Goal: Transaction & Acquisition: Subscribe to service/newsletter

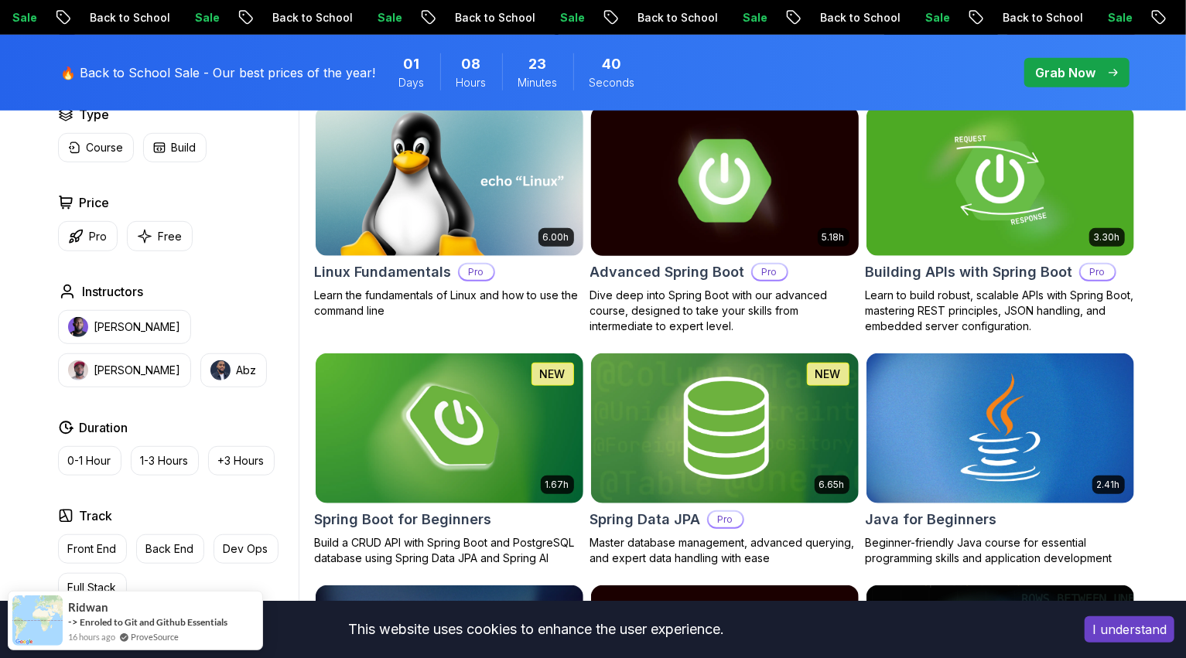
scroll to position [464, 0]
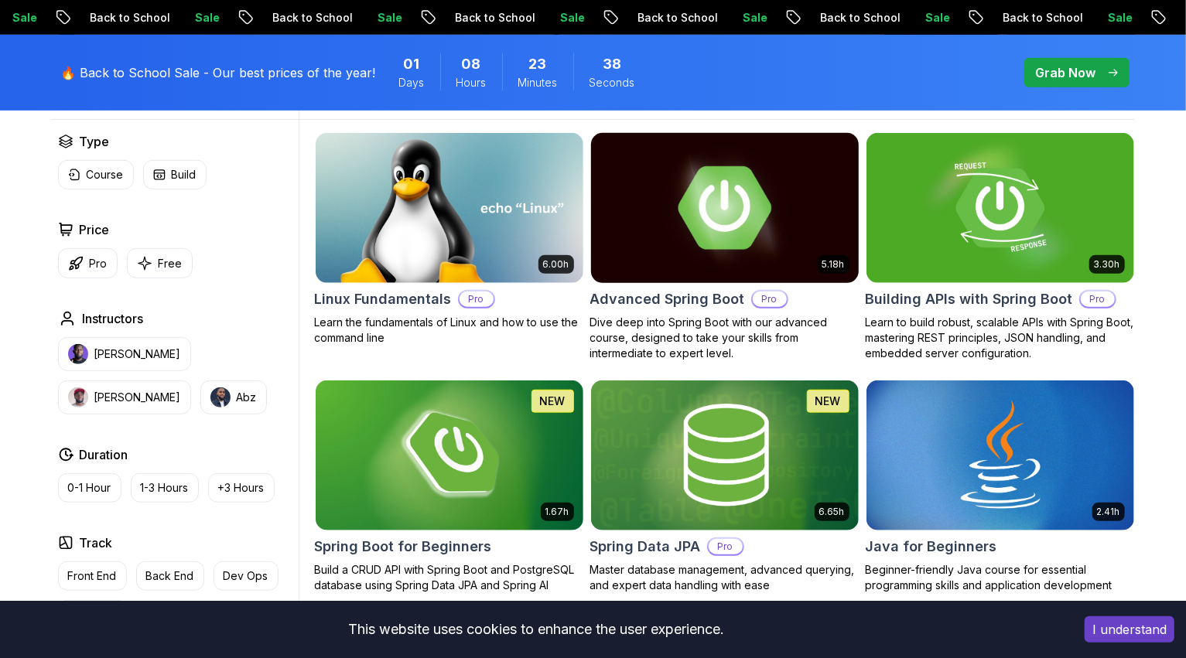
click at [756, 292] on p "Pro" at bounding box center [770, 299] width 34 height 15
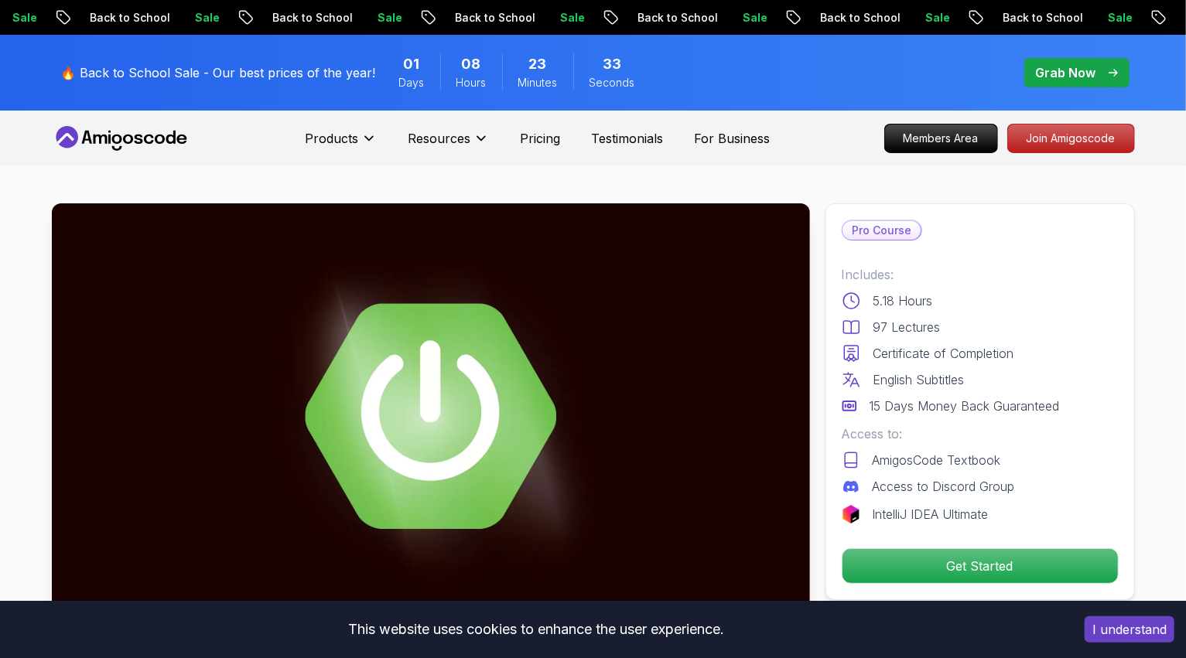
click at [886, 221] on p "Pro Course" at bounding box center [881, 230] width 78 height 19
click at [887, 228] on p "Pro Course" at bounding box center [881, 230] width 78 height 19
click at [1069, 145] on p "Join Amigoscode" at bounding box center [1071, 138] width 120 height 26
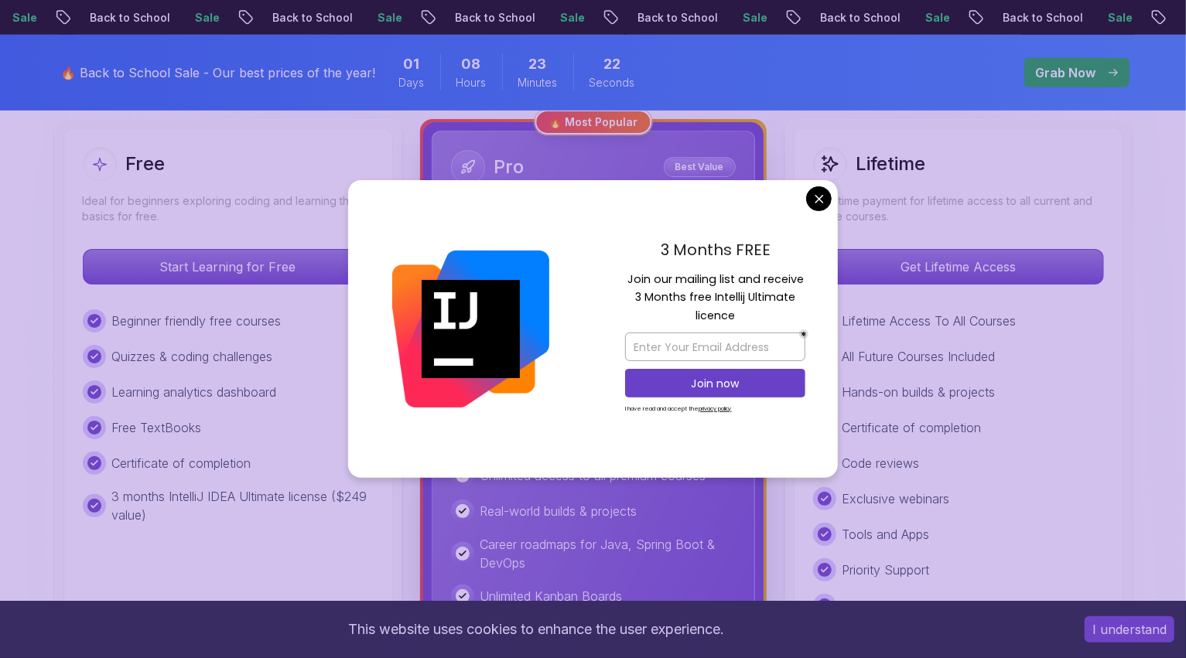
scroll to position [464, 0]
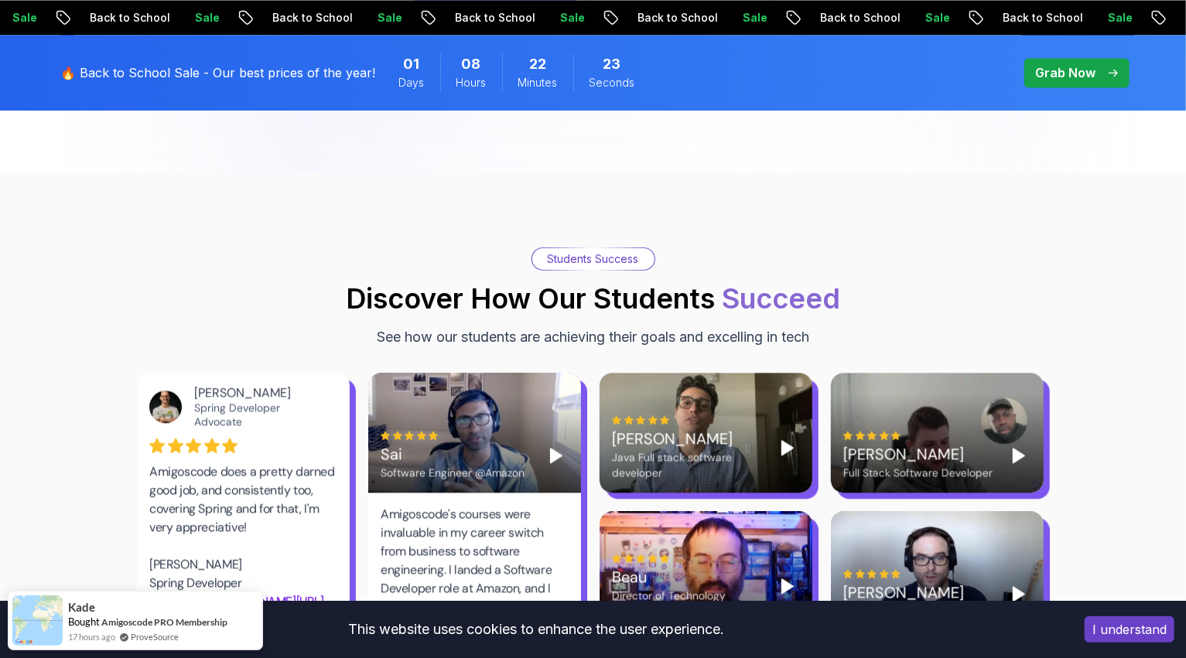
scroll to position [1934, 0]
click at [524, 384] on div "Sai Software Engineer @Amazon" at bounding box center [474, 434] width 213 height 120
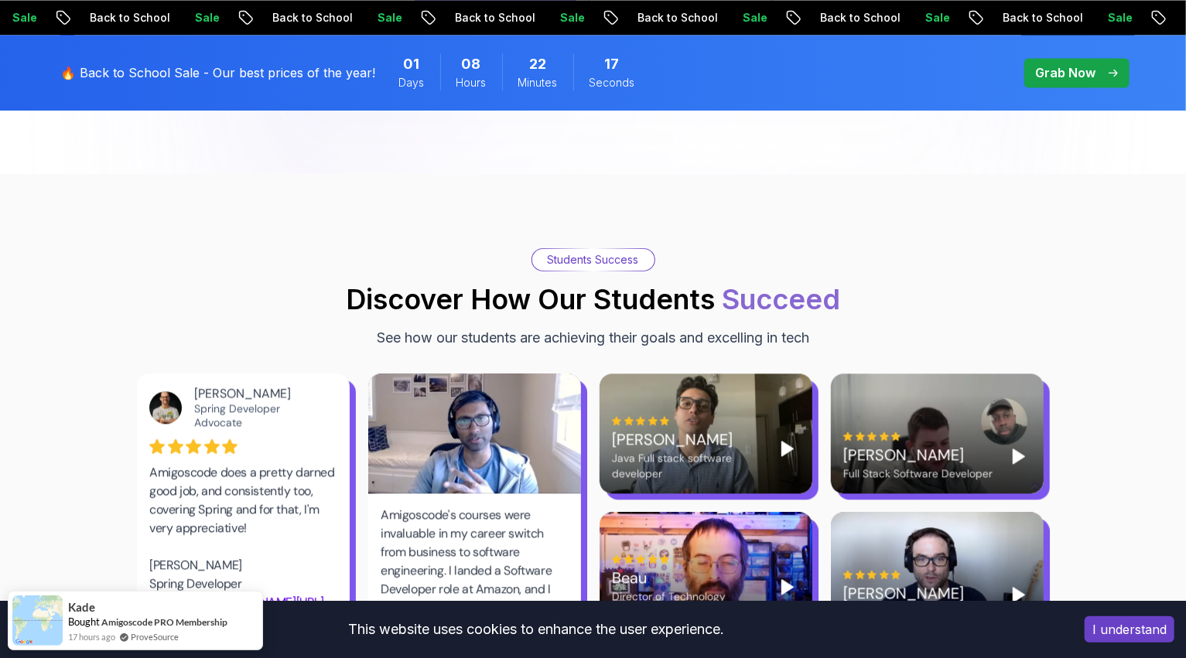
scroll to position [2011, 0]
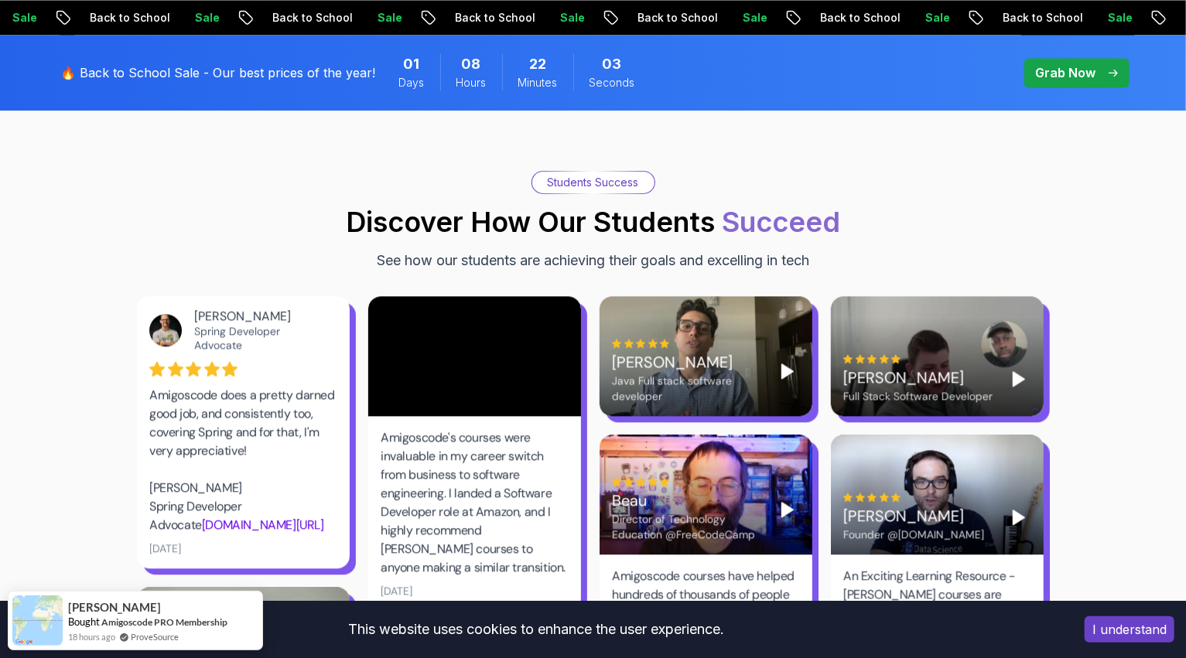
drag, startPoint x: 603, startPoint y: 319, endPoint x: 550, endPoint y: 325, distance: 53.6
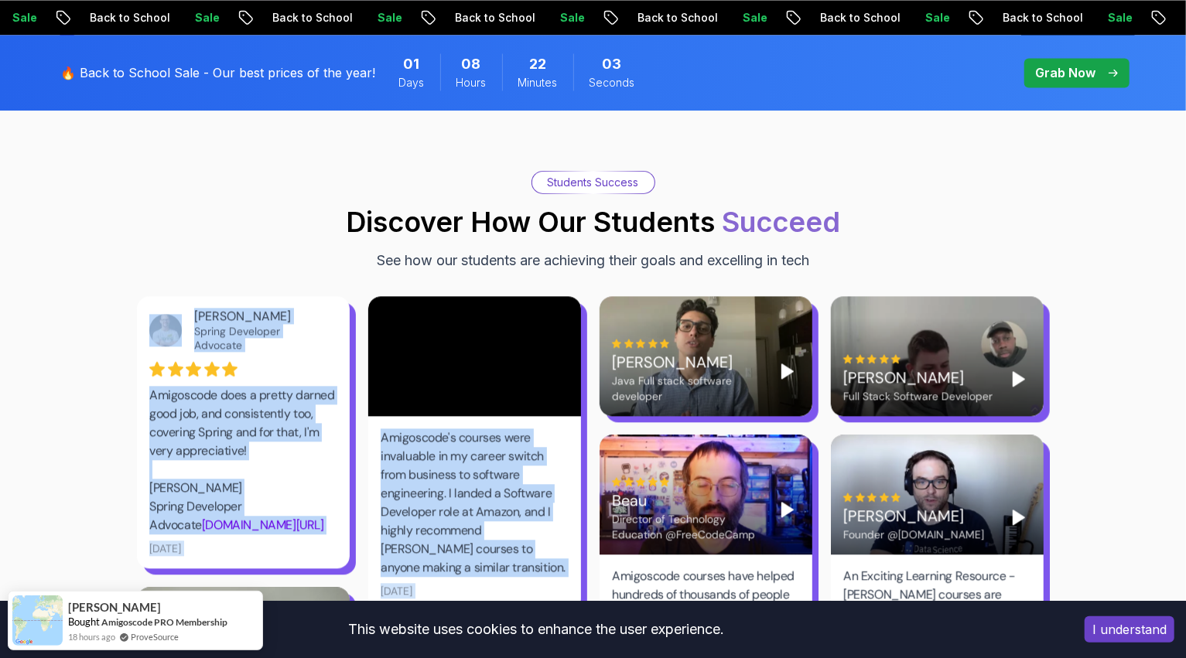
click at [498, 356] on div at bounding box center [474, 356] width 213 height 120
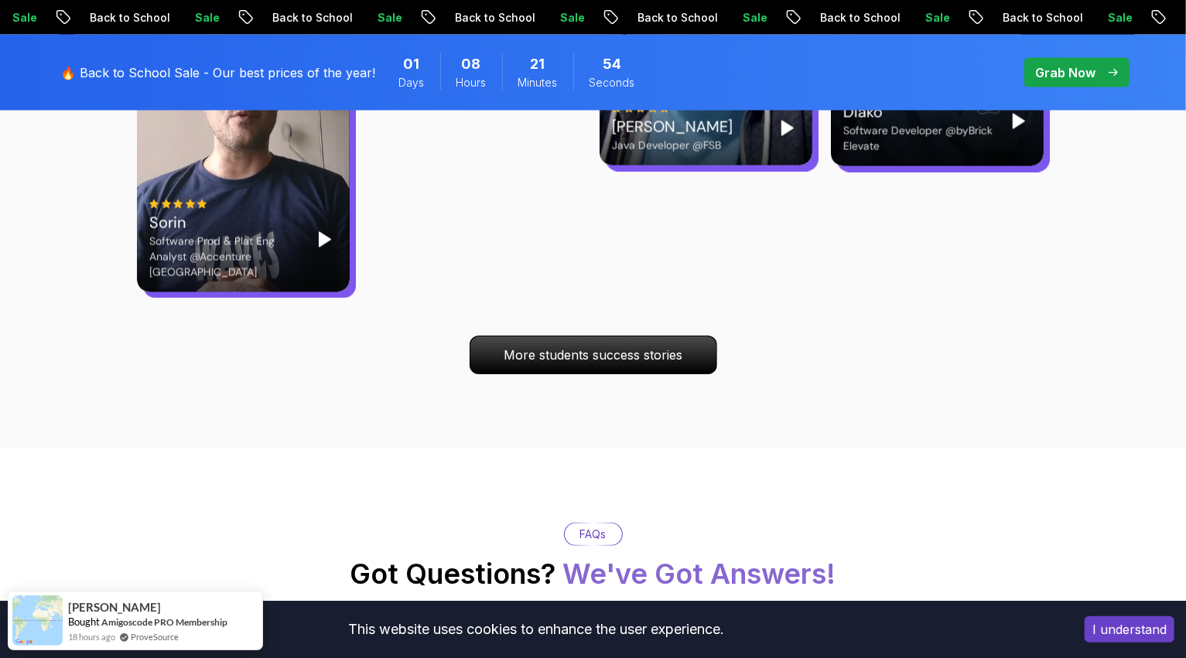
scroll to position [5182, 0]
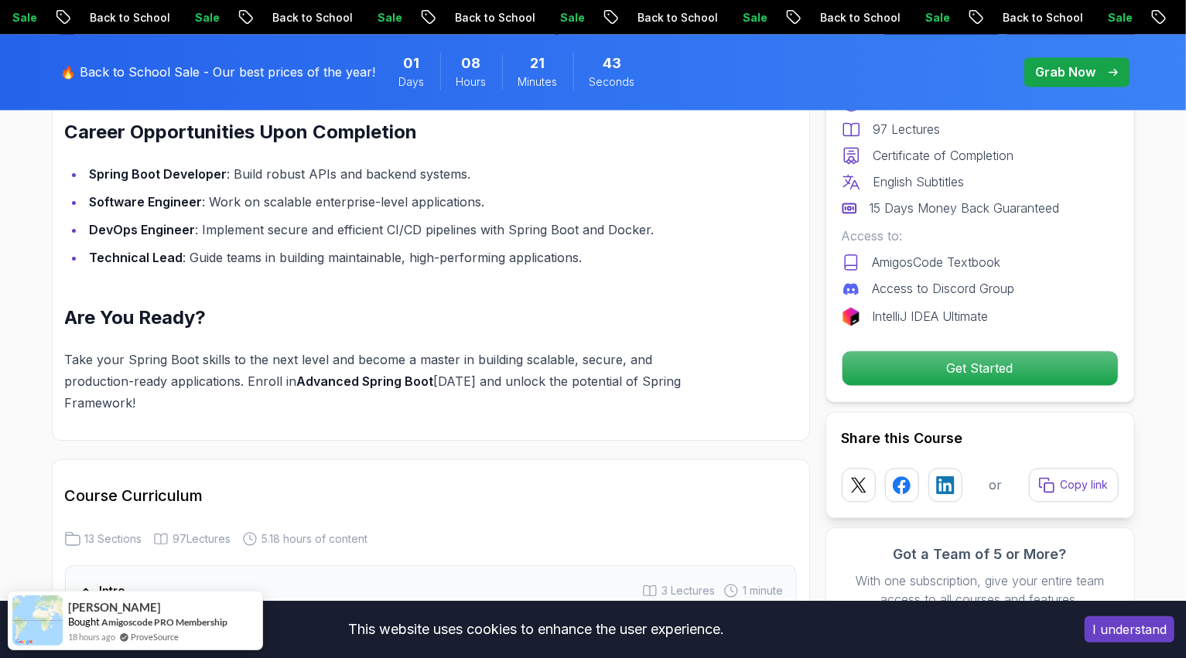
scroll to position [1779, 0]
